Goal: Obtain resource: Download file/media

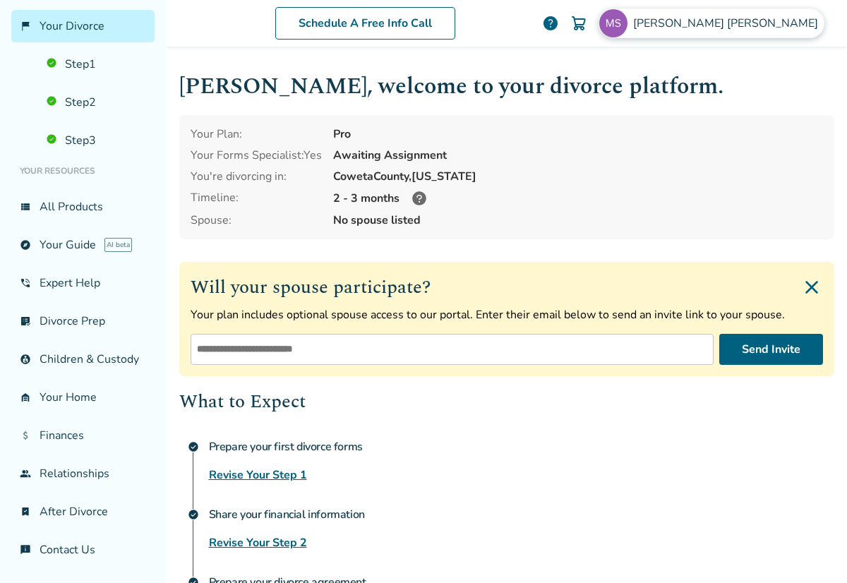
click at [628, 23] on img at bounding box center [614, 23] width 28 height 28
click at [549, 146] on div "Your Plan: Pro Your Forms Specialist: Yes Awaiting Assignment You're divorcing …" at bounding box center [506, 177] width 655 height 124
click at [628, 21] on img at bounding box center [614, 23] width 28 height 28
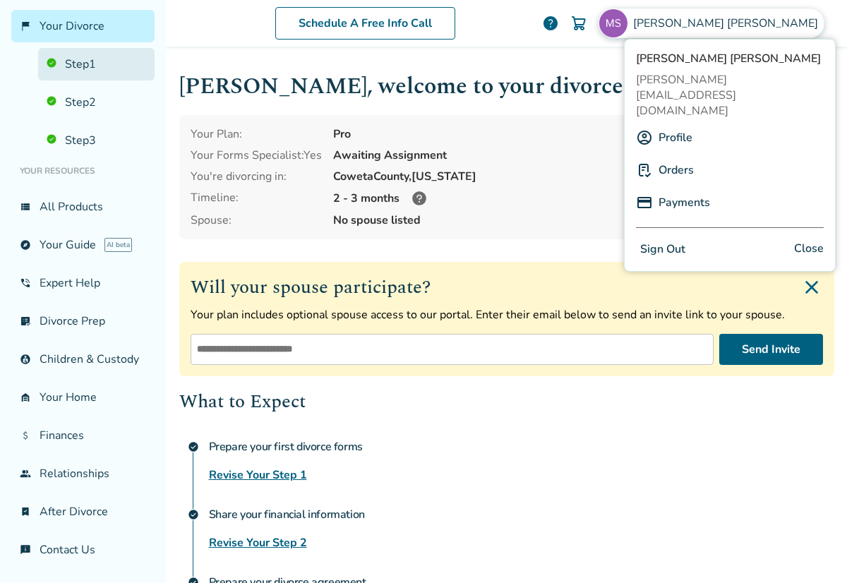
click at [49, 49] on link "Step 1" at bounding box center [96, 64] width 117 height 32
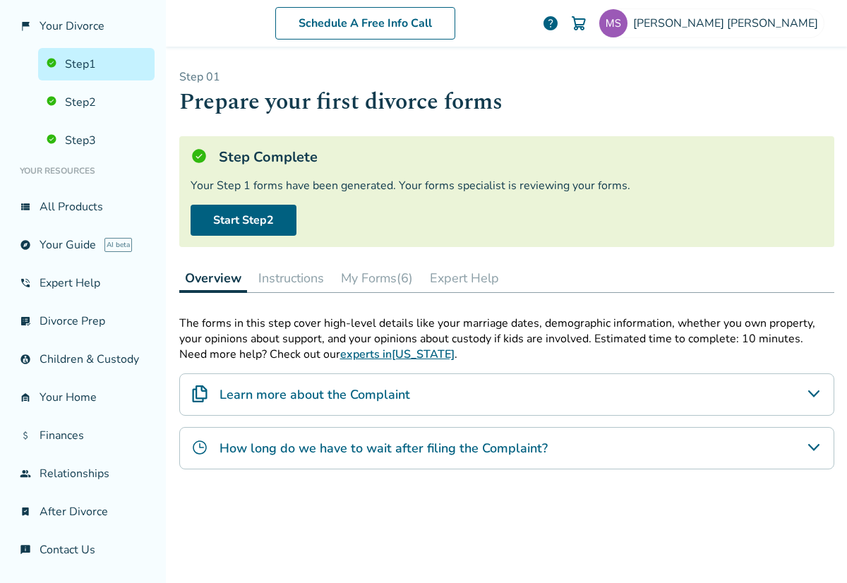
click at [359, 273] on button "My Forms (6)" at bounding box center [376, 278] width 83 height 28
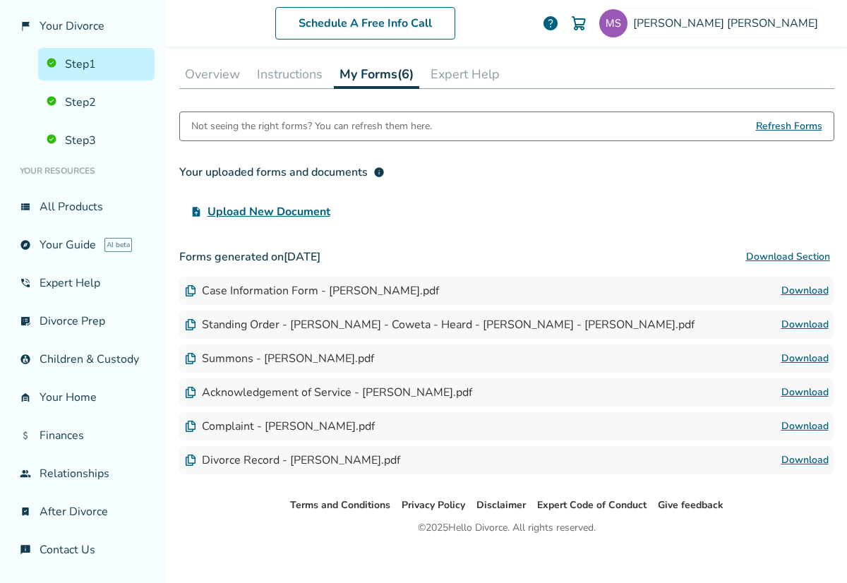
scroll to position [205, 0]
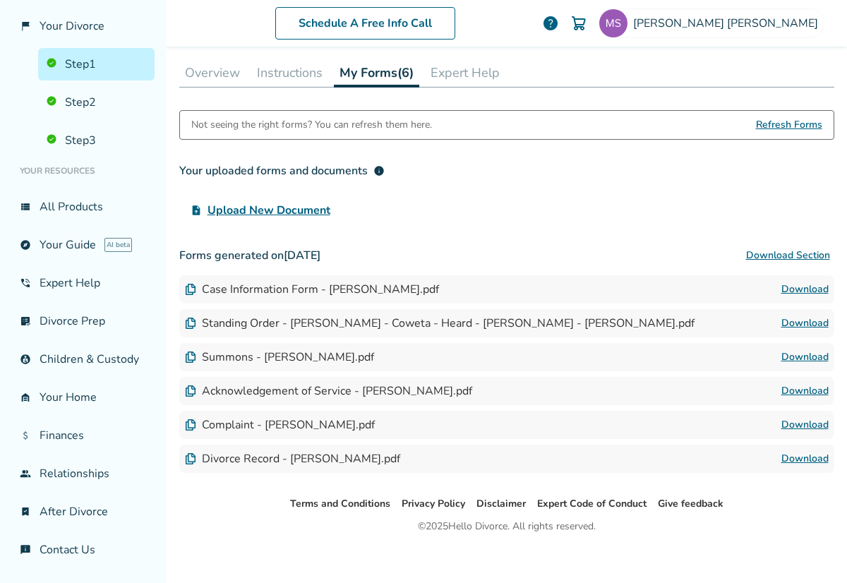
click at [773, 252] on button "Download Section" at bounding box center [788, 255] width 93 height 28
click at [47, 90] on link "Step 2" at bounding box center [96, 102] width 117 height 32
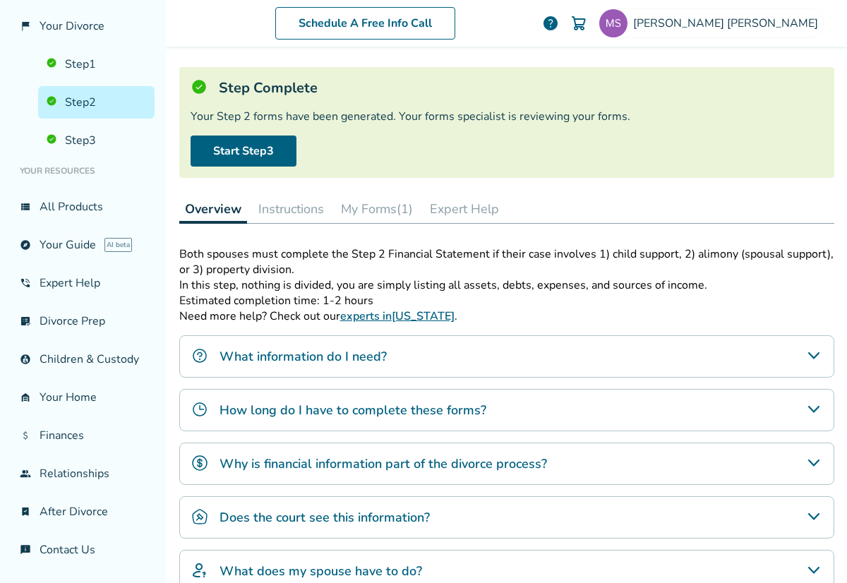
click at [371, 203] on button "My Forms (1)" at bounding box center [376, 209] width 83 height 28
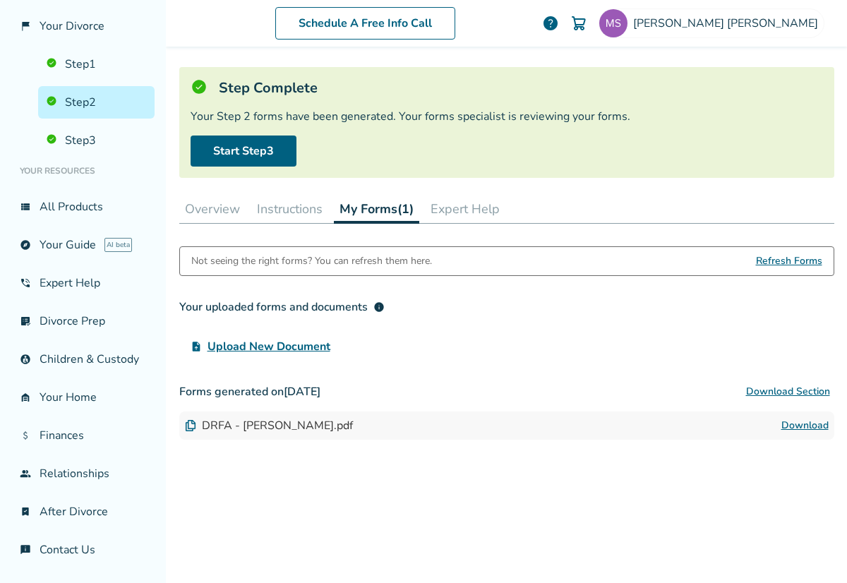
click at [788, 425] on link "Download" at bounding box center [805, 425] width 47 height 17
click at [60, 125] on link "Step 3" at bounding box center [96, 140] width 117 height 32
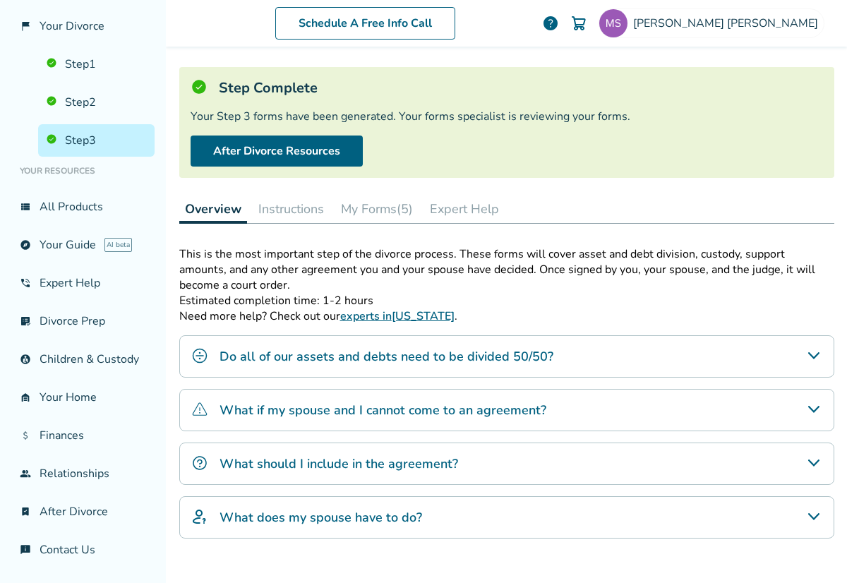
click at [379, 207] on button "My Forms (5)" at bounding box center [376, 209] width 83 height 28
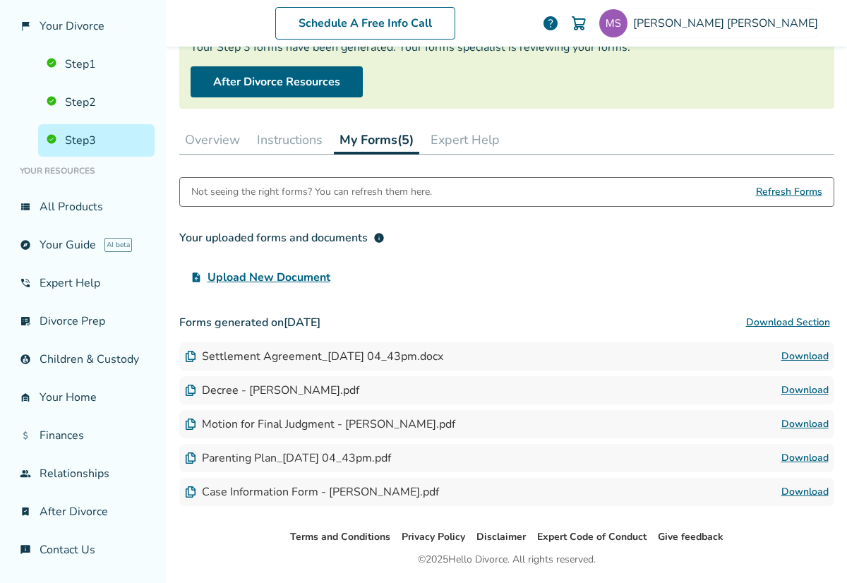
scroll to position [182, 0]
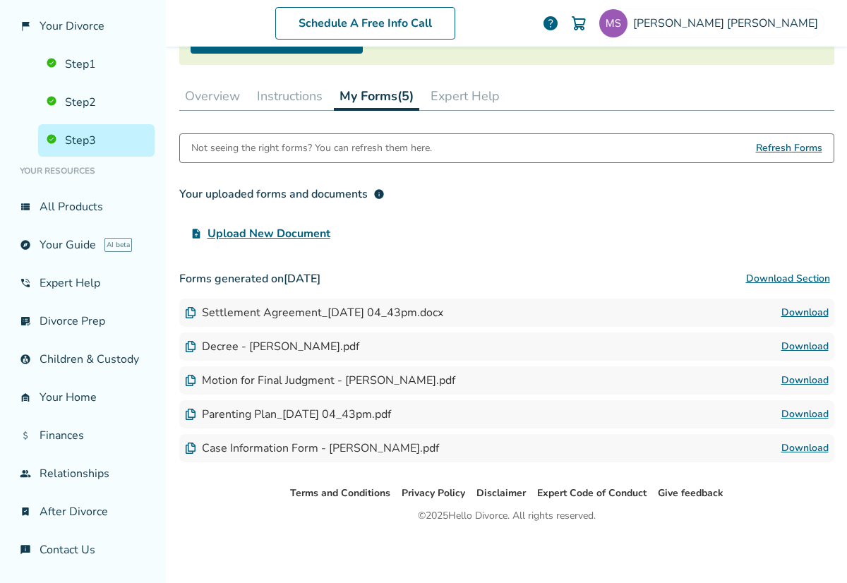
click at [787, 310] on link "Download" at bounding box center [805, 312] width 47 height 17
click at [792, 346] on link "Download" at bounding box center [805, 346] width 47 height 17
click at [799, 342] on link "Download" at bounding box center [805, 346] width 47 height 17
click at [782, 381] on link "Download" at bounding box center [805, 380] width 47 height 17
click at [788, 415] on link "Download" at bounding box center [805, 414] width 47 height 17
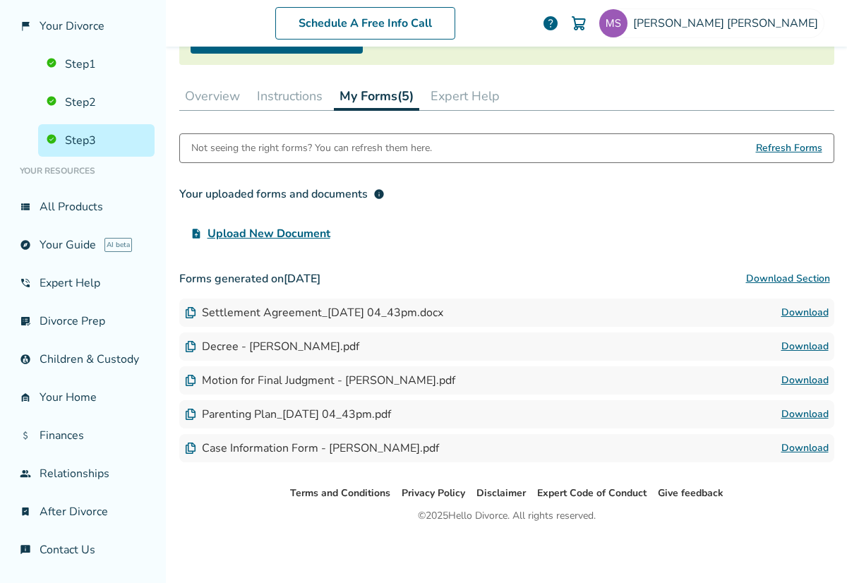
click at [808, 450] on link "Download" at bounding box center [805, 448] width 47 height 17
click at [799, 347] on link "Download" at bounding box center [805, 346] width 47 height 17
click at [782, 378] on link "Download" at bounding box center [805, 380] width 47 height 17
click at [797, 416] on link "Download" at bounding box center [805, 414] width 47 height 17
click at [799, 446] on link "Download" at bounding box center [805, 448] width 47 height 17
